Goal: Contribute content: Contribute content

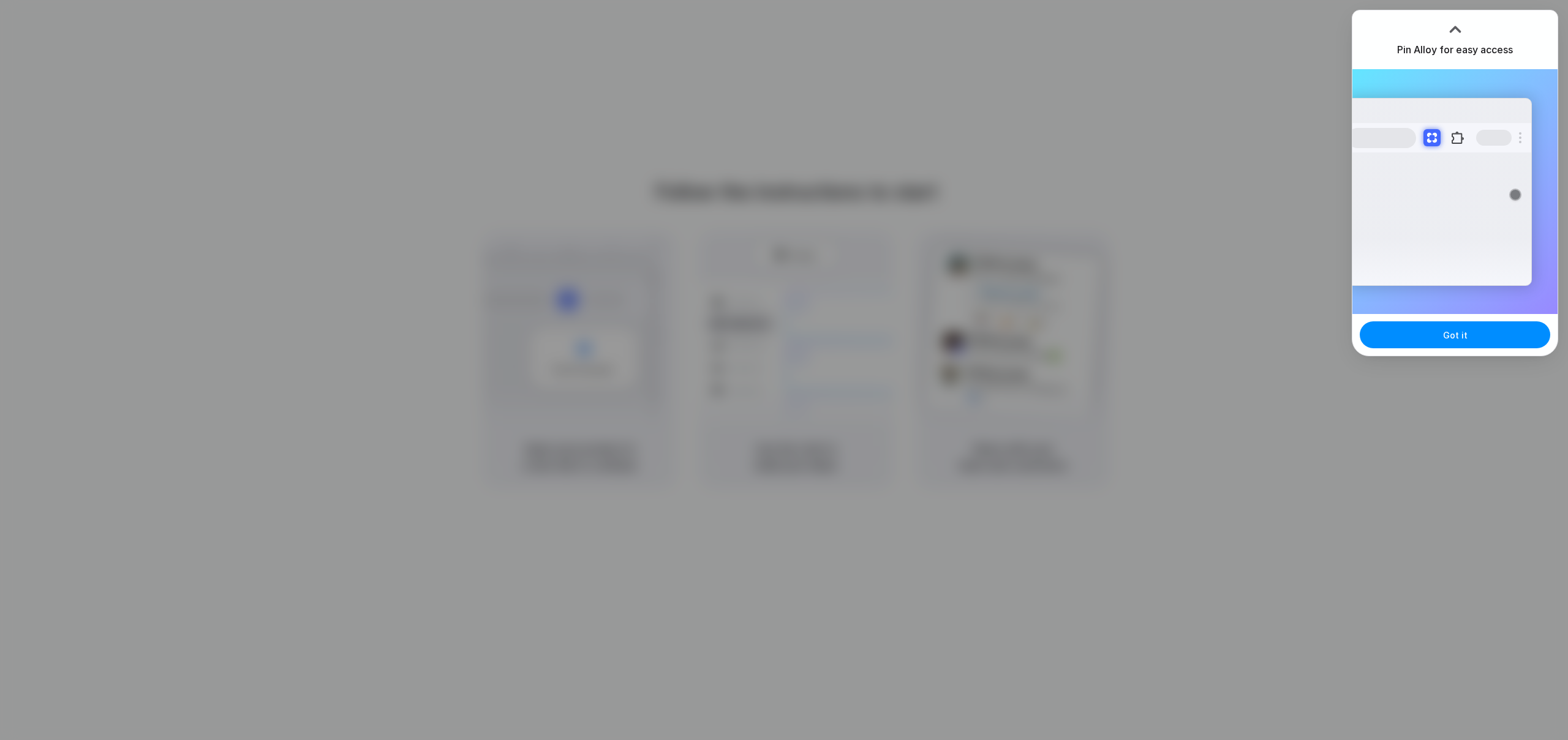
click at [1456, 25] on div at bounding box center [1455, 29] width 18 height 18
click at [1467, 340] on button "Got it" at bounding box center [1454, 334] width 190 height 27
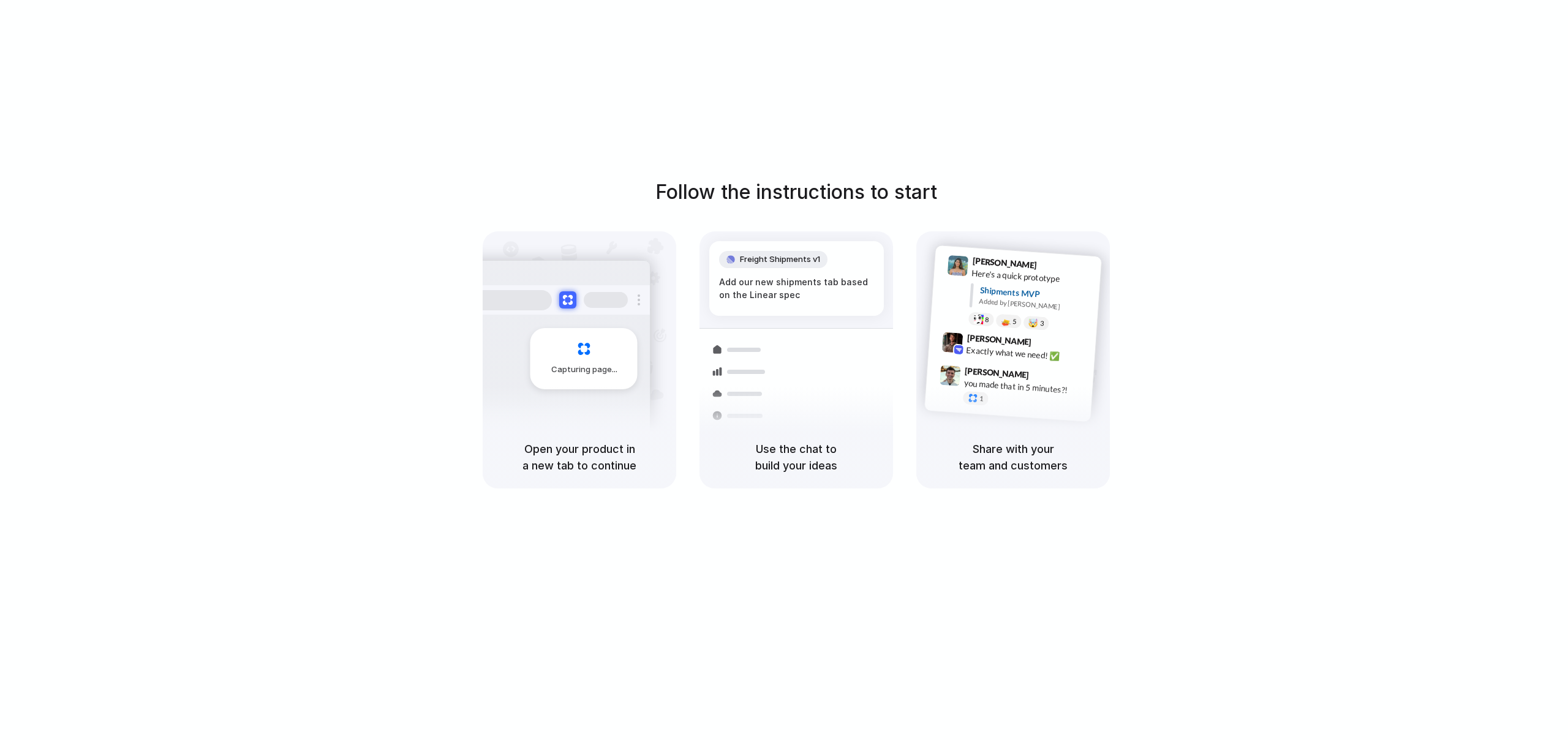
click at [1081, 100] on div "Follow the instructions to start Capturing page Open your product in a new tab …" at bounding box center [796, 382] width 1592 height 764
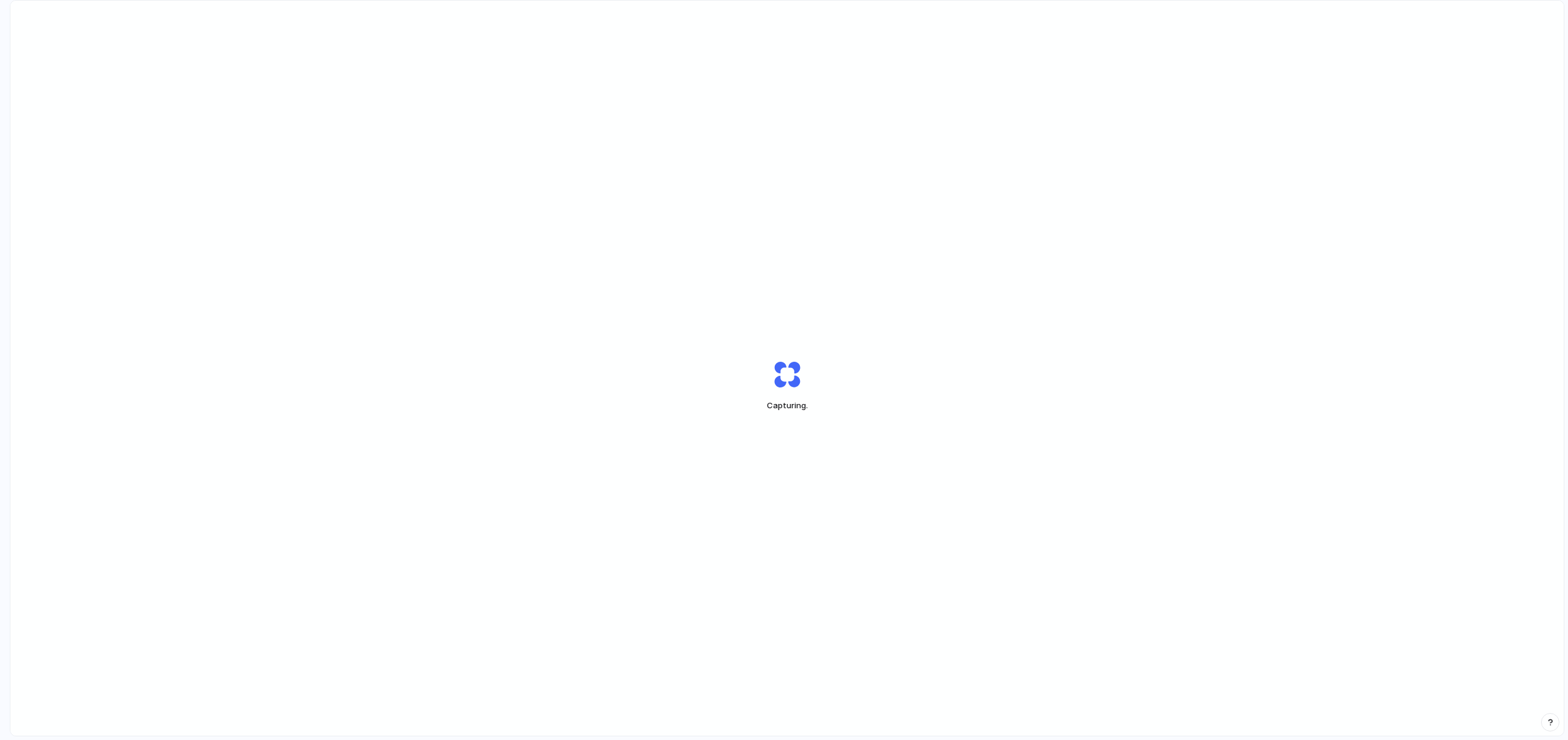
click at [798, 541] on div "Capturing ." at bounding box center [787, 385] width 1553 height 769
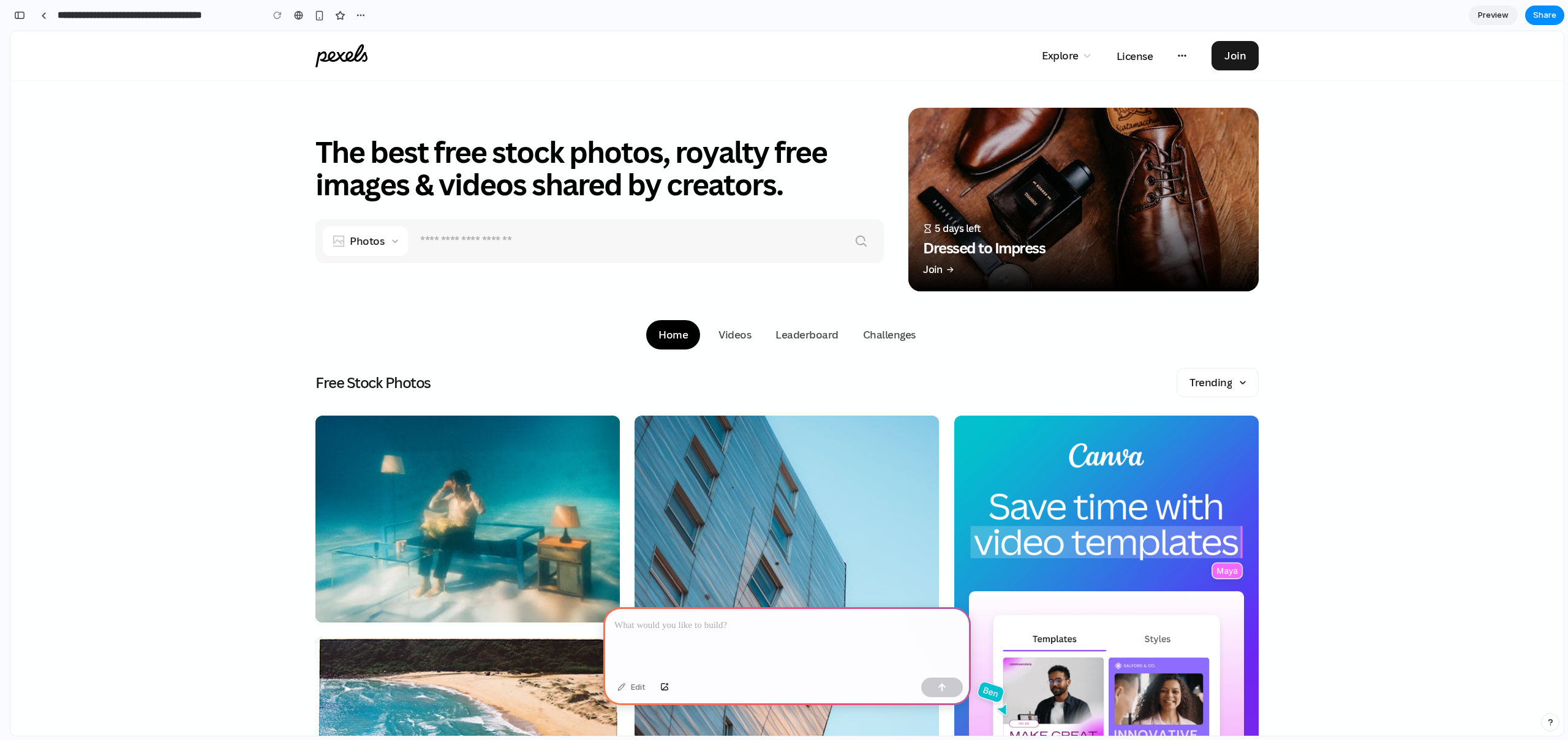
click at [739, 622] on p at bounding box center [787, 625] width 346 height 15
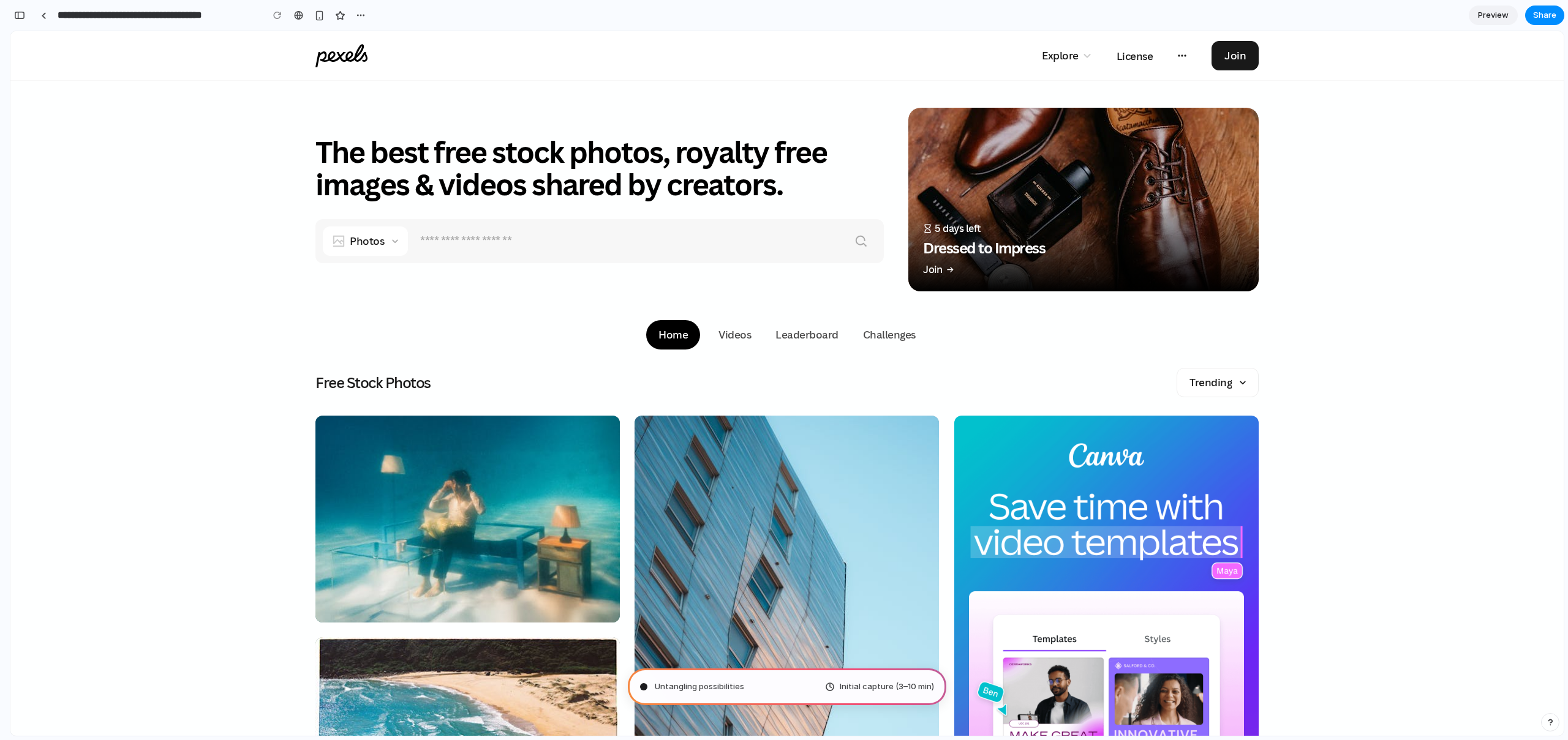
type input "**********"
